Goal: Task Accomplishment & Management: Use online tool/utility

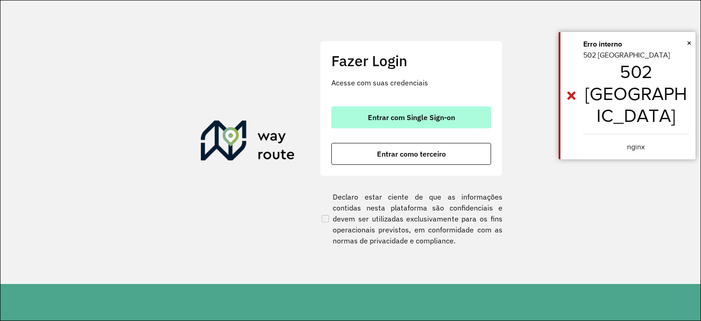
click at [407, 119] on span "Entrar com Single Sign-on" at bounding box center [411, 117] width 87 height 7
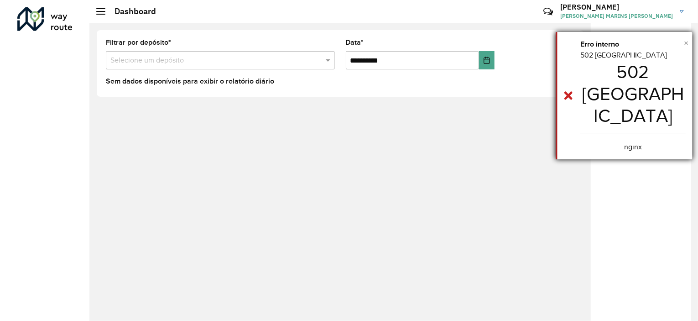
click at [686, 42] on span "×" at bounding box center [686, 43] width 5 height 10
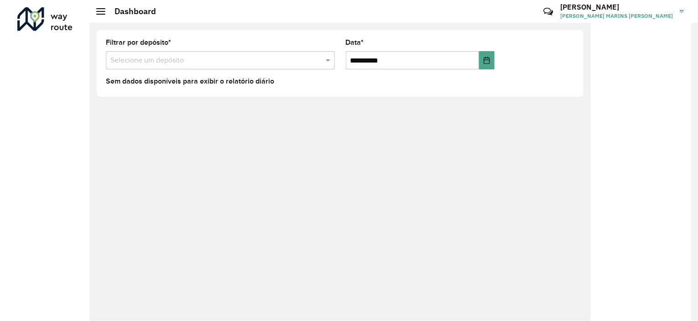
click at [101, 13] on div at bounding box center [100, 11] width 9 height 6
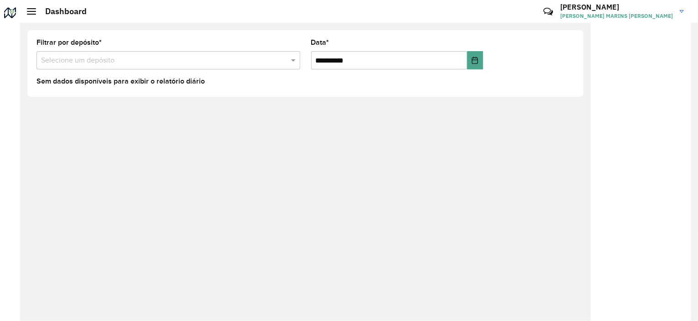
click at [31, 10] on div at bounding box center [31, 11] width 9 height 6
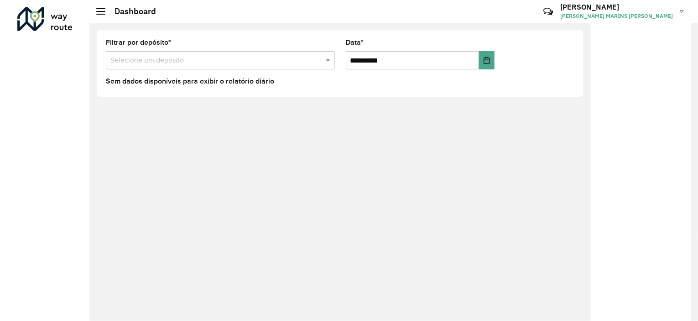
click at [32, 20] on div at bounding box center [44, 19] width 55 height 24
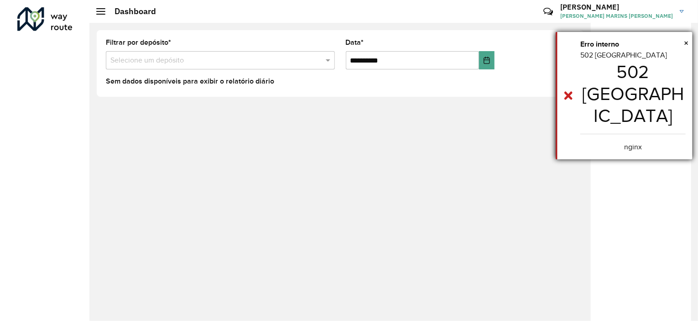
click at [639, 141] on center "nginx" at bounding box center [632, 146] width 105 height 11
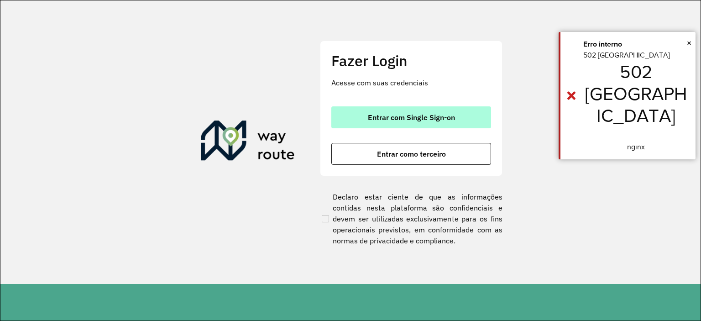
click at [424, 118] on span "Entrar com Single Sign-on" at bounding box center [411, 117] width 87 height 7
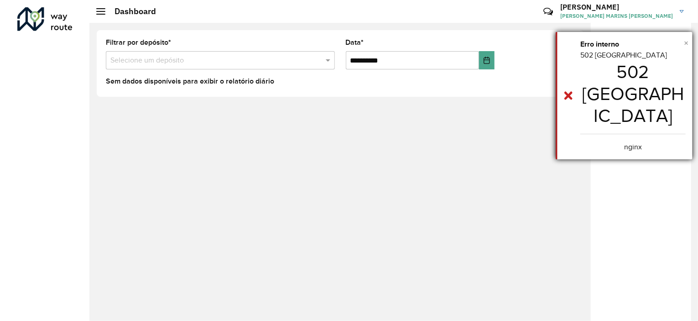
click at [688, 42] on span "×" at bounding box center [686, 43] width 5 height 10
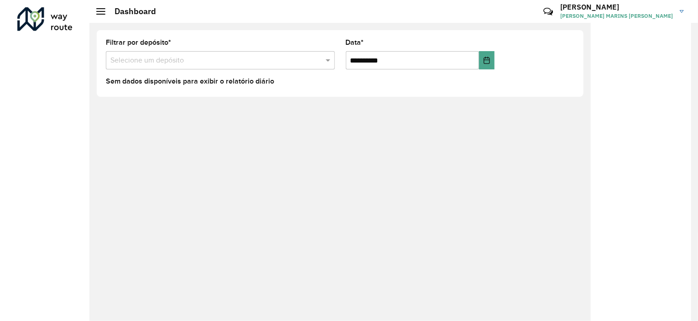
click at [683, 13] on link "PATRICK PATRICK HALLEY MARINS BAPTISTA" at bounding box center [625, 12] width 130 height 24
click at [491, 114] on div "**********" at bounding box center [393, 172] width 609 height 298
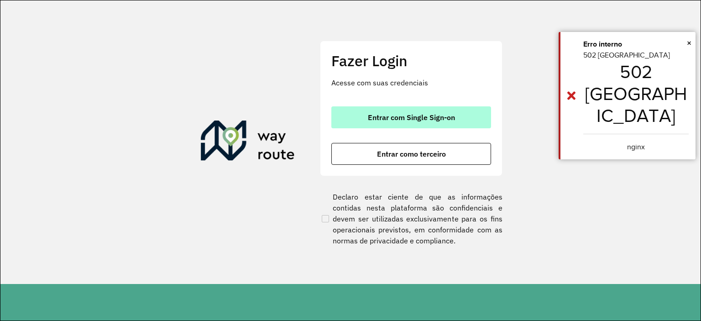
click at [414, 116] on span "Entrar com Single Sign-on" at bounding box center [411, 117] width 87 height 7
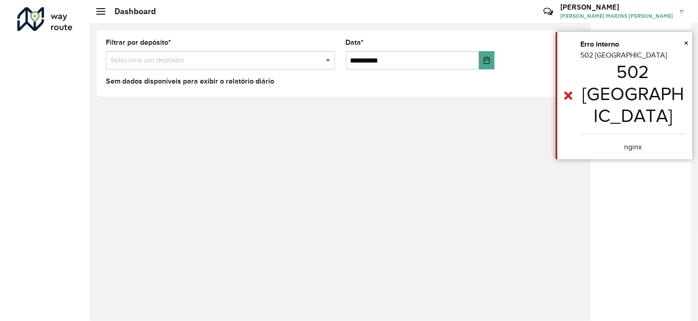
click at [325, 60] on span at bounding box center [328, 60] width 11 height 11
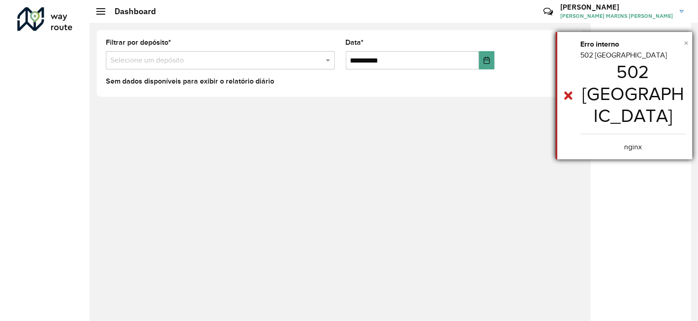
click at [688, 44] on span "×" at bounding box center [686, 43] width 5 height 10
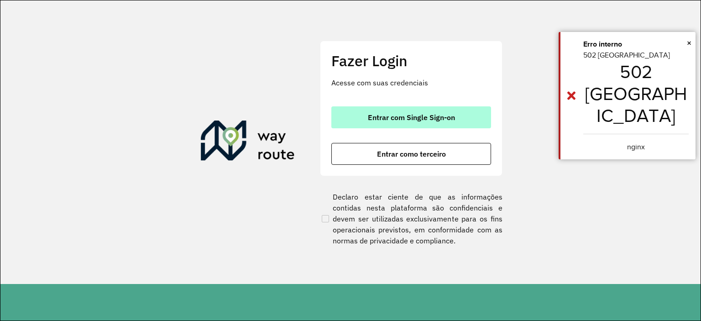
click at [398, 116] on span "Entrar com Single Sign-on" at bounding box center [411, 117] width 87 height 7
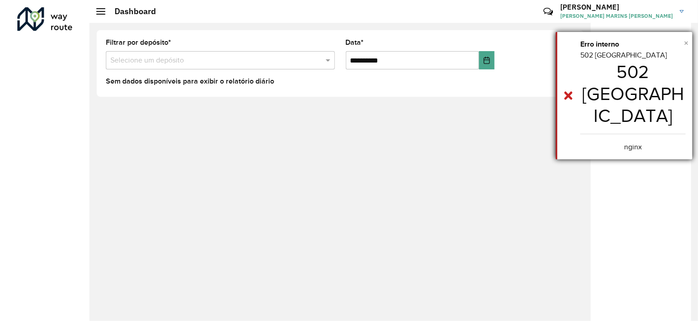
click at [686, 43] on span "×" at bounding box center [686, 43] width 5 height 10
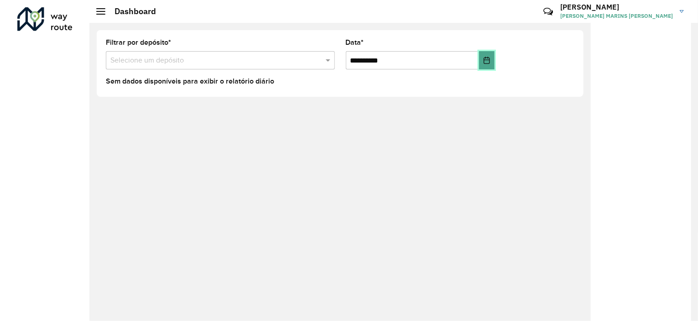
click at [494, 61] on button "Choose Date" at bounding box center [487, 60] width 16 height 18
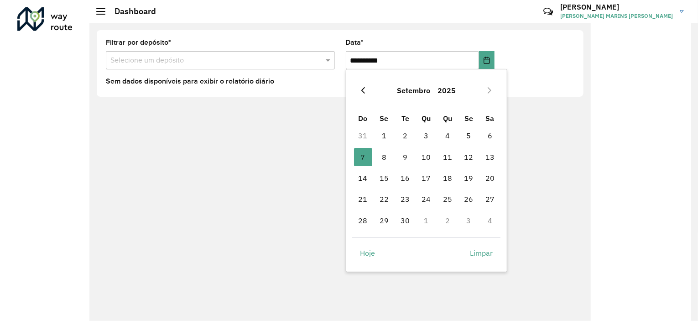
click at [364, 92] on icon "Previous Month" at bounding box center [363, 90] width 7 height 7
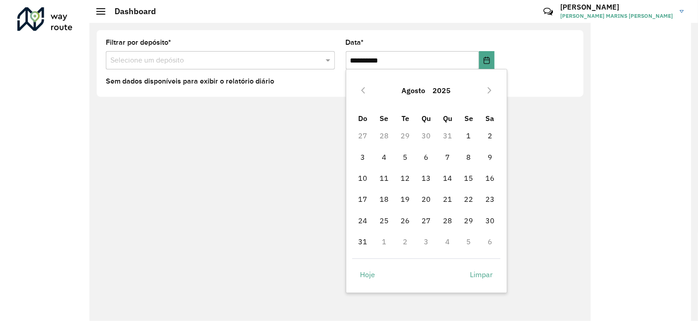
click at [364, 92] on icon "Previous Month" at bounding box center [363, 90] width 7 height 7
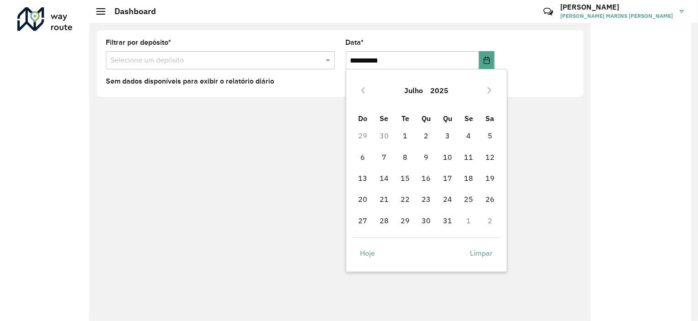
click at [364, 92] on icon "Previous Month" at bounding box center [363, 90] width 7 height 7
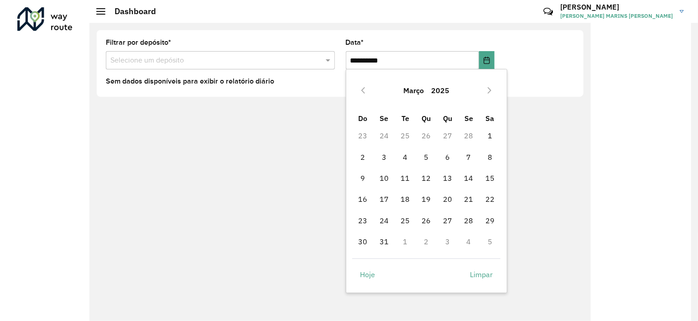
click at [364, 92] on icon "Previous Month" at bounding box center [363, 90] width 7 height 7
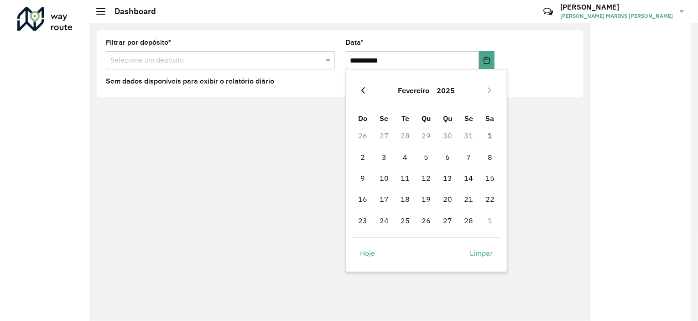
click at [363, 91] on icon "Previous Month" at bounding box center [364, 90] width 4 height 6
click at [430, 138] on span "1" at bounding box center [426, 135] width 18 height 18
type input "**********"
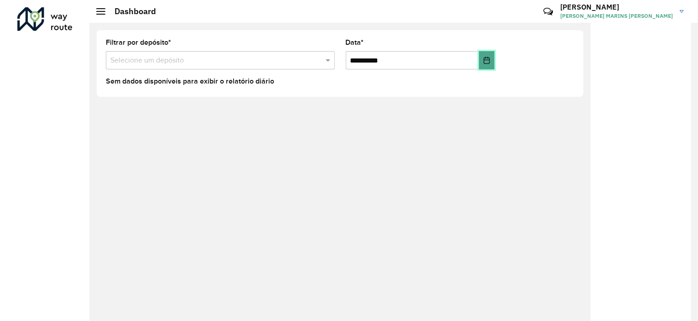
click at [487, 57] on icon "Choose Date" at bounding box center [487, 60] width 6 height 7
click at [501, 57] on formly-group "**********" at bounding box center [340, 57] width 480 height 37
click at [613, 10] on h3 "PATRICK" at bounding box center [616, 7] width 113 height 9
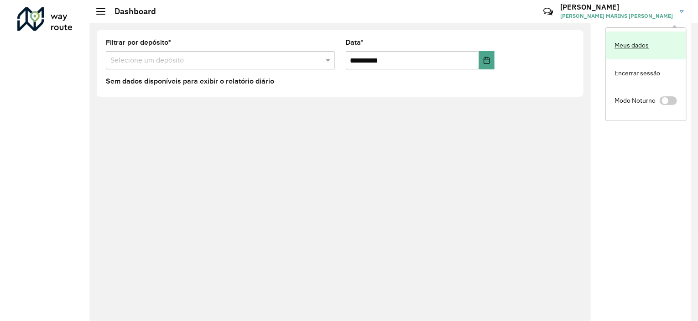
click at [633, 47] on link "Meus dados" at bounding box center [646, 45] width 80 height 28
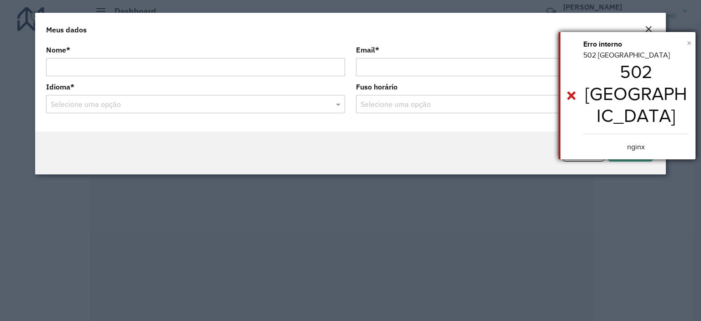
click at [690, 43] on span "×" at bounding box center [689, 43] width 5 height 10
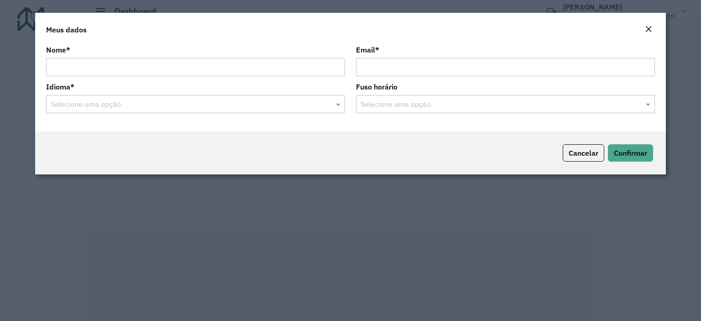
click at [648, 30] on em "Close" at bounding box center [648, 29] width 7 height 7
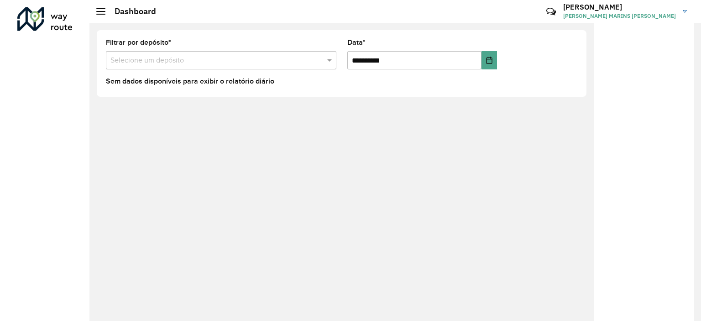
click at [659, 10] on h3 "PATRICK" at bounding box center [619, 7] width 113 height 9
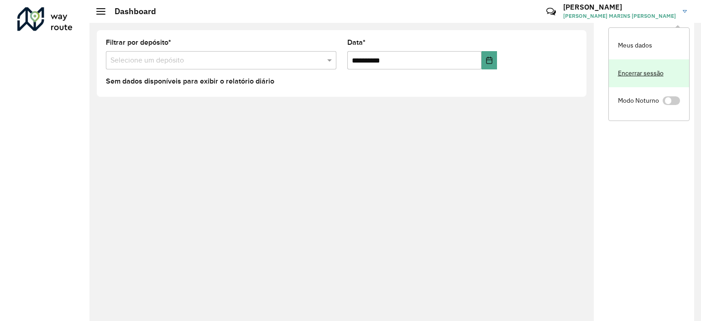
click at [646, 71] on link "Encerrar sessão" at bounding box center [649, 73] width 80 height 28
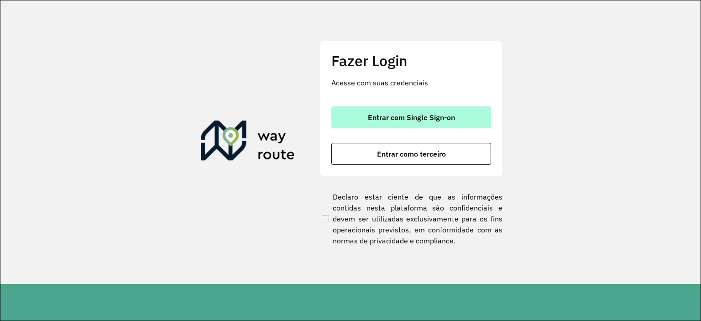
click at [404, 114] on span "Entrar com Single Sign-on" at bounding box center [411, 117] width 87 height 7
click at [403, 115] on span "Entrar com Single Sign-on" at bounding box center [411, 117] width 87 height 7
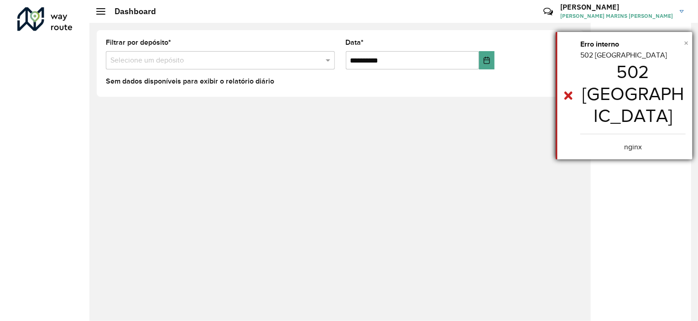
click at [684, 42] on span "×" at bounding box center [686, 43] width 5 height 10
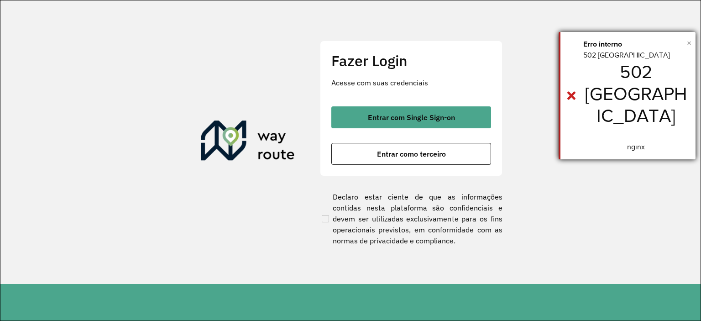
click at [690, 42] on span "×" at bounding box center [689, 43] width 5 height 14
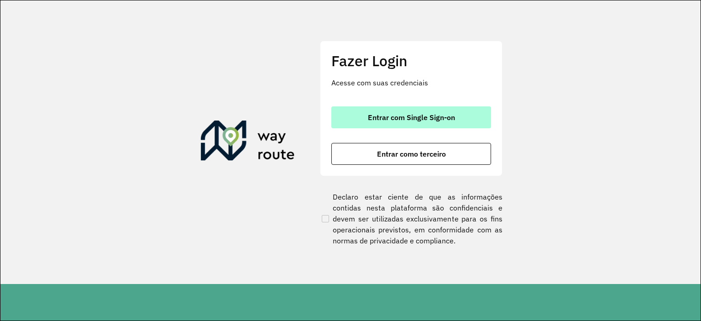
click at [419, 116] on span "Entrar com Single Sign-on" at bounding box center [411, 117] width 87 height 7
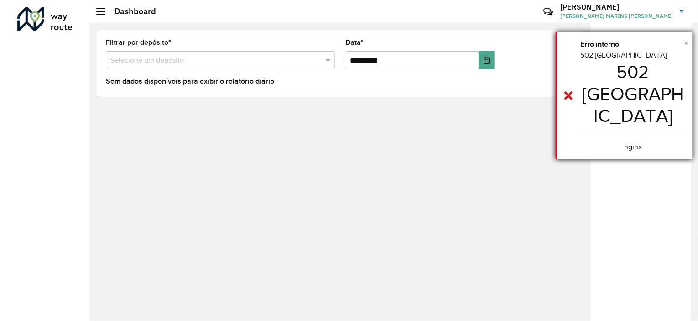
click at [686, 42] on span "×" at bounding box center [686, 43] width 5 height 10
